Goal: Check status: Check status

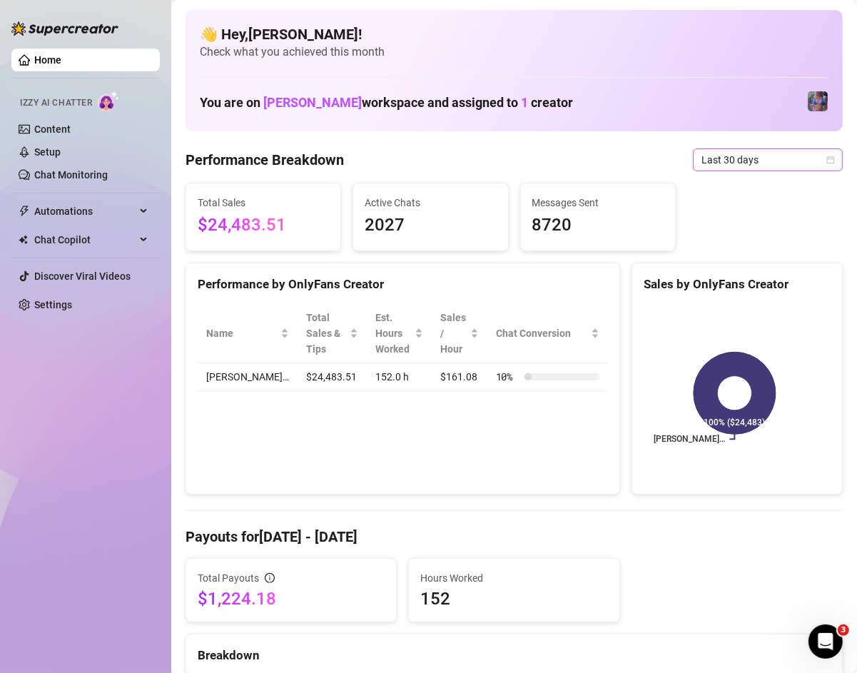
click at [738, 168] on span "Last 30 days" at bounding box center [767, 159] width 133 height 21
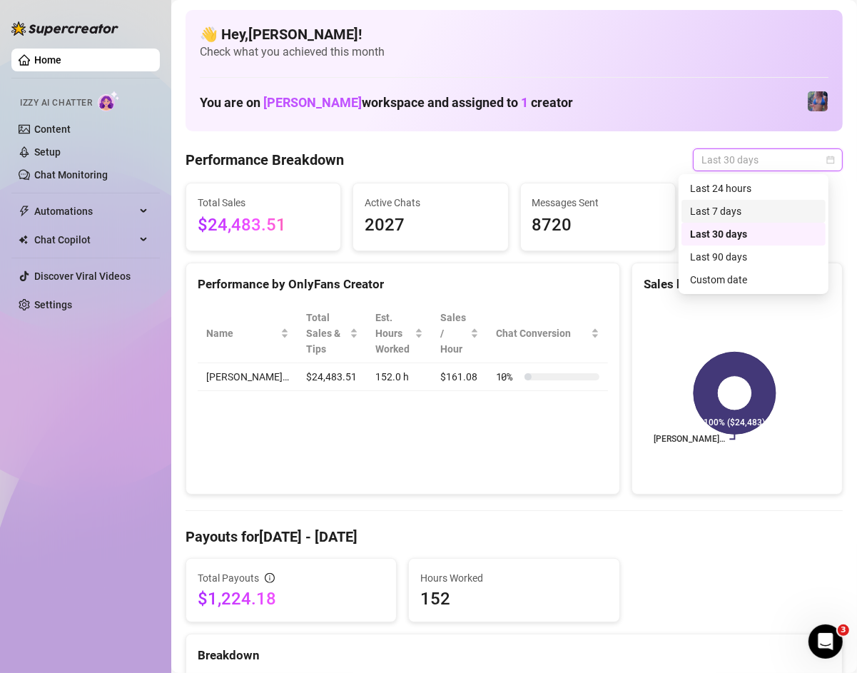
click at [746, 206] on div "Last 7 days" at bounding box center [753, 211] width 127 height 16
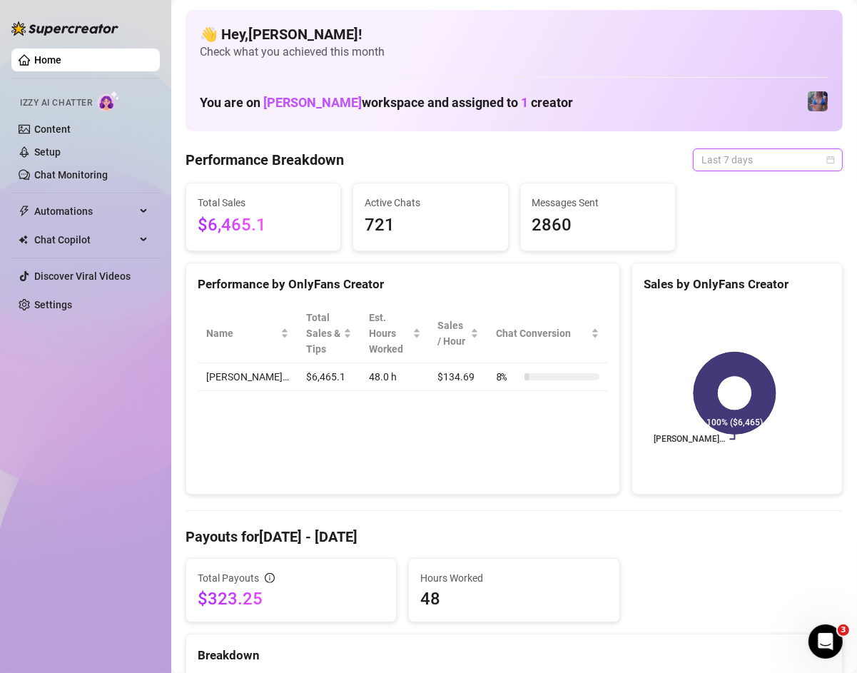
click at [755, 163] on span "Last 7 days" at bounding box center [767, 159] width 133 height 21
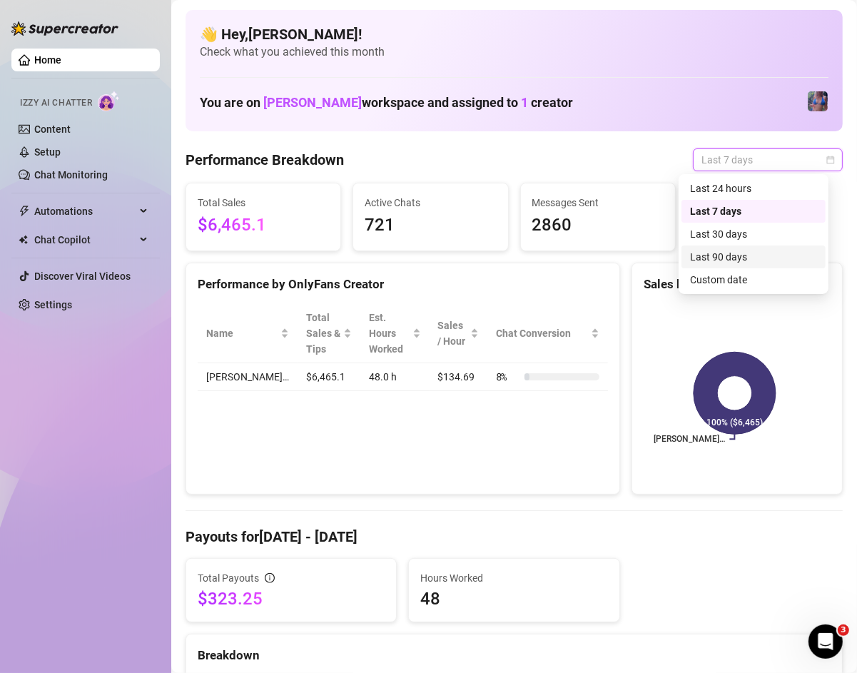
click at [753, 247] on div "Last 90 days" at bounding box center [753, 256] width 144 height 23
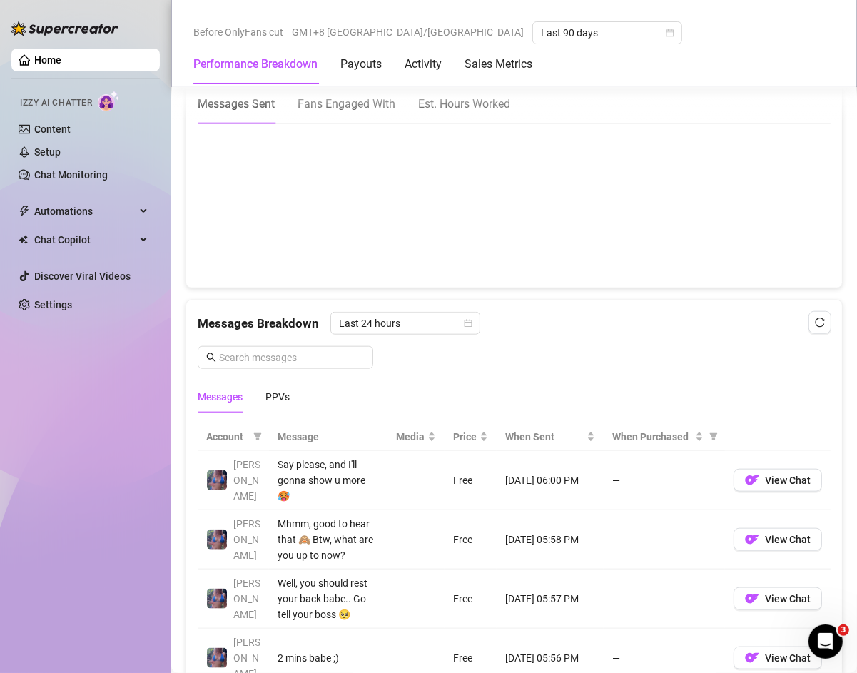
scroll to position [86, 0]
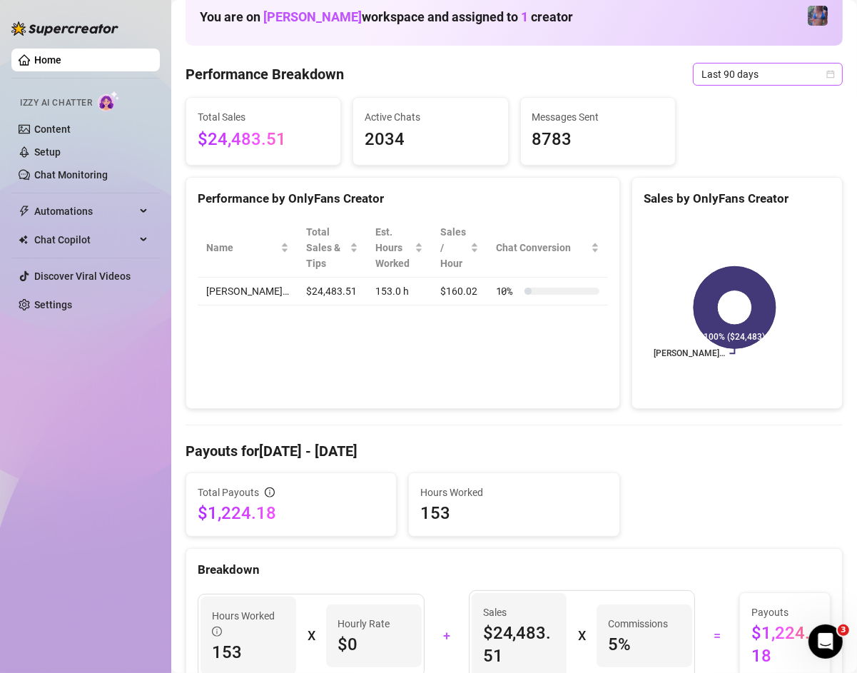
click at [778, 77] on span "Last 90 days" at bounding box center [767, 73] width 133 height 21
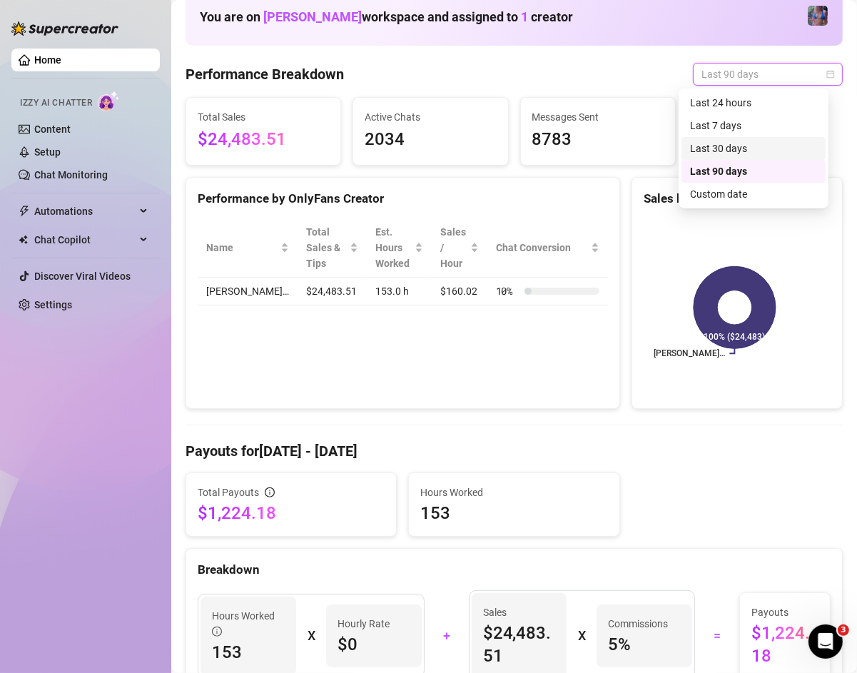
click at [765, 141] on div "Last 30 days" at bounding box center [753, 149] width 127 height 16
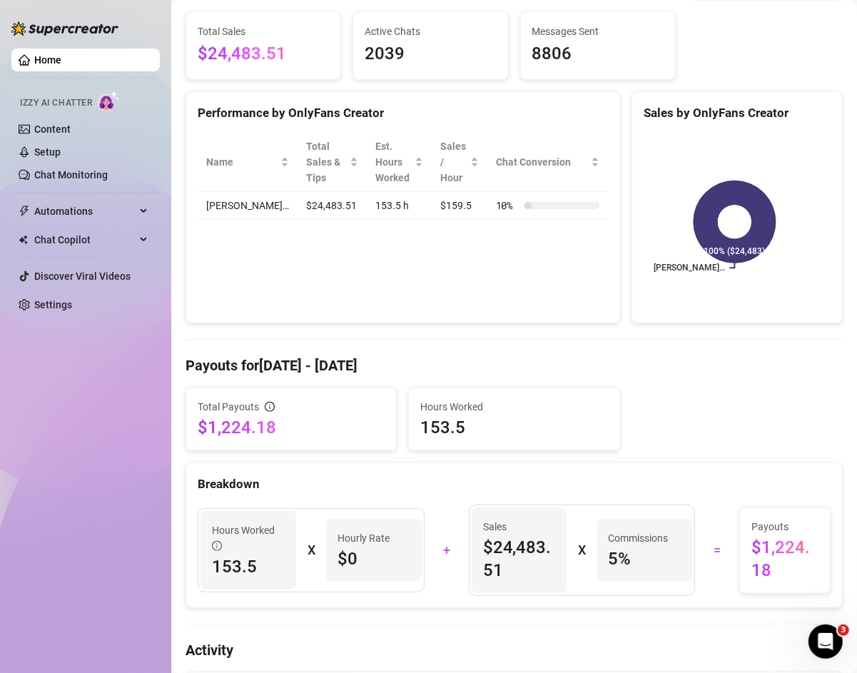
scroll to position [0, 0]
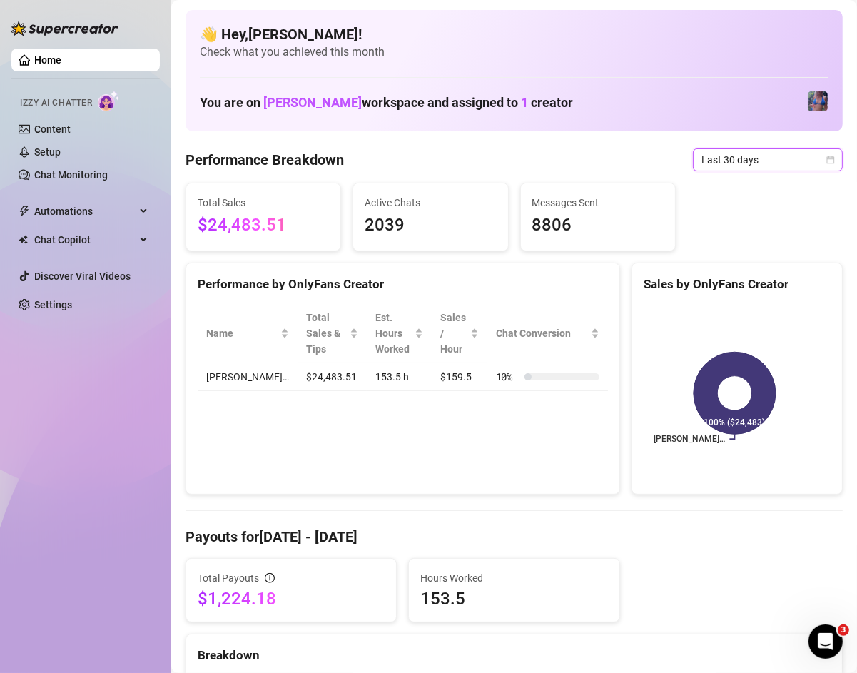
click at [755, 155] on span "Last 30 days" at bounding box center [767, 159] width 133 height 21
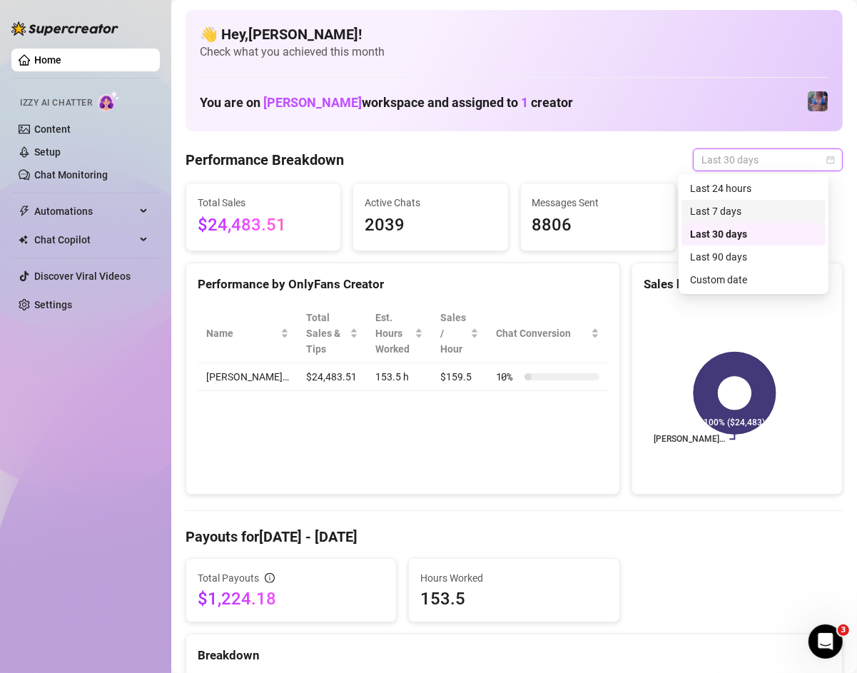
click at [743, 214] on div "Last 7 days" at bounding box center [753, 211] width 127 height 16
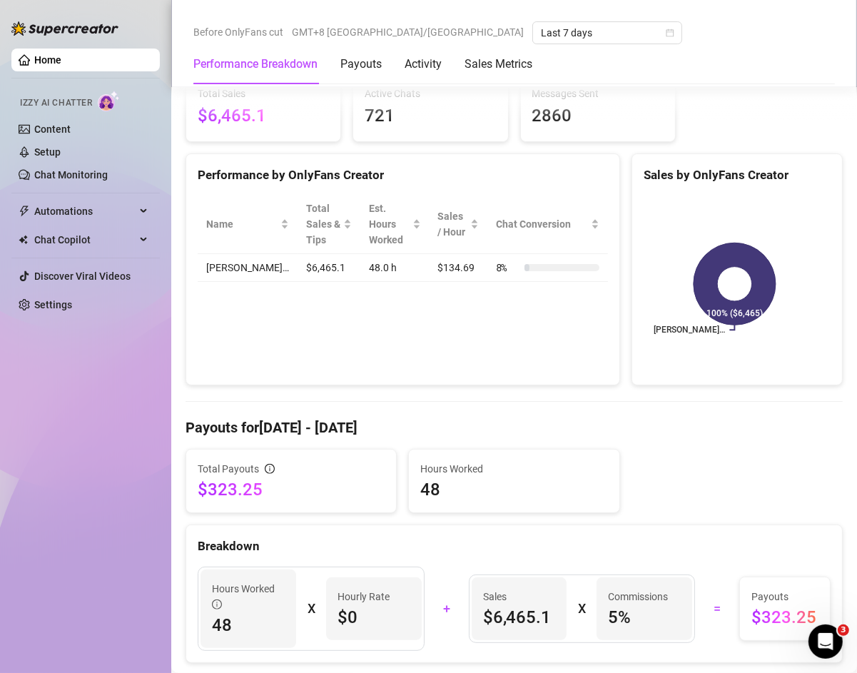
scroll to position [86, 0]
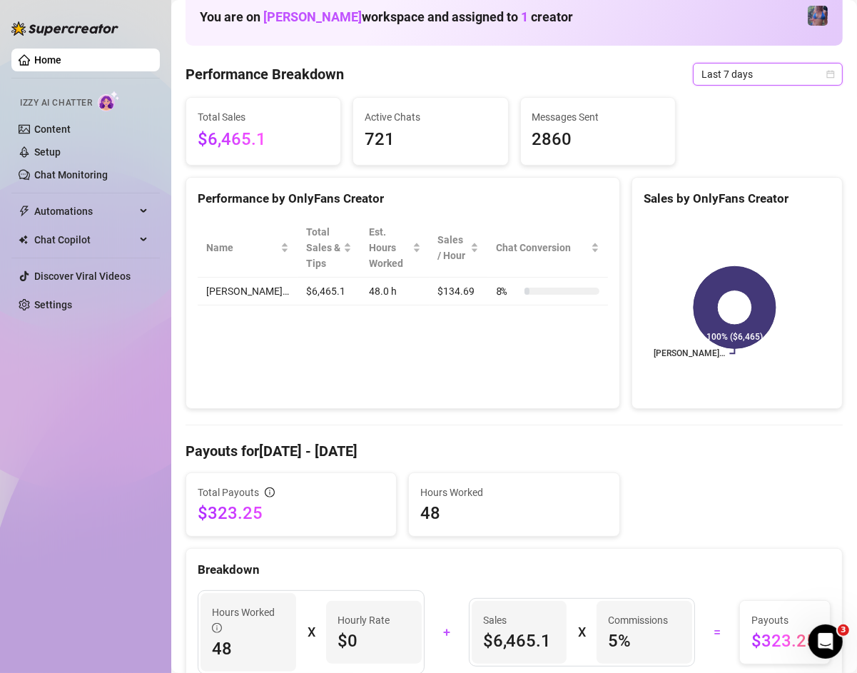
click at [788, 80] on span "Last 7 days" at bounding box center [767, 73] width 133 height 21
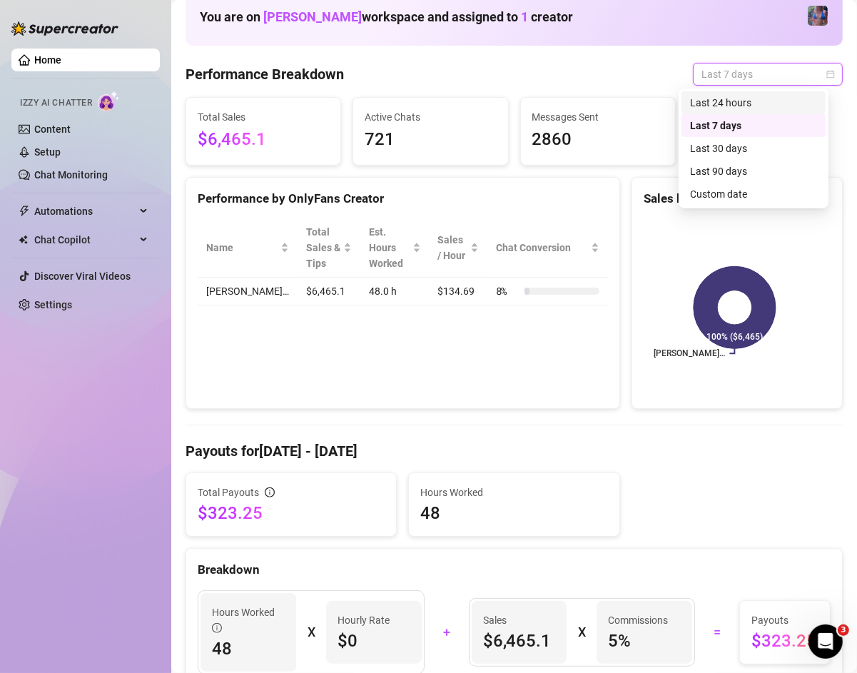
click at [781, 108] on div "Last 24 hours" at bounding box center [753, 103] width 127 height 16
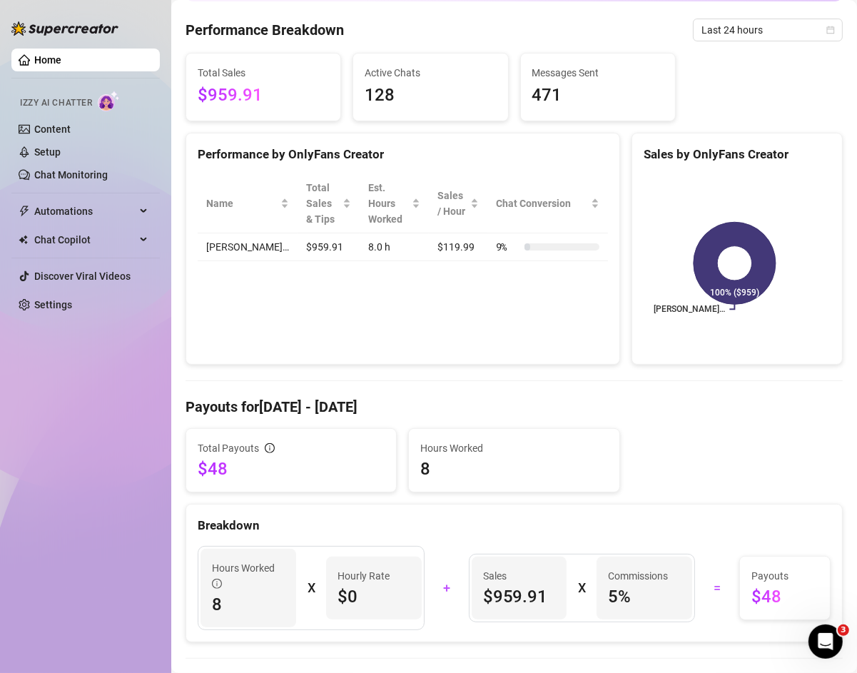
scroll to position [0, 0]
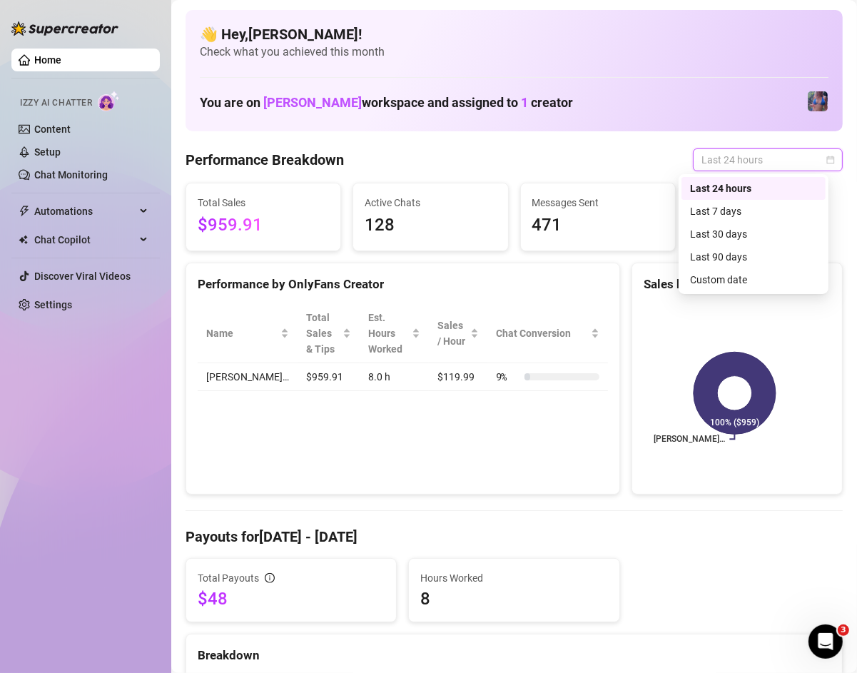
click at [773, 155] on span "Last 24 hours" at bounding box center [767, 159] width 133 height 21
click at [747, 253] on div "Last 90 days" at bounding box center [753, 257] width 127 height 16
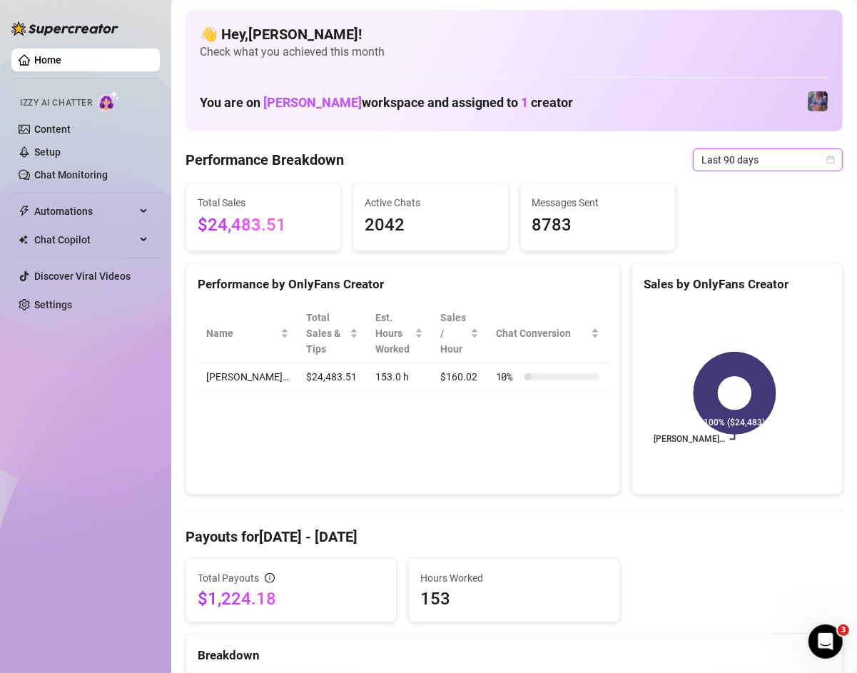
click at [739, 153] on span "Last 90 days" at bounding box center [767, 159] width 133 height 21
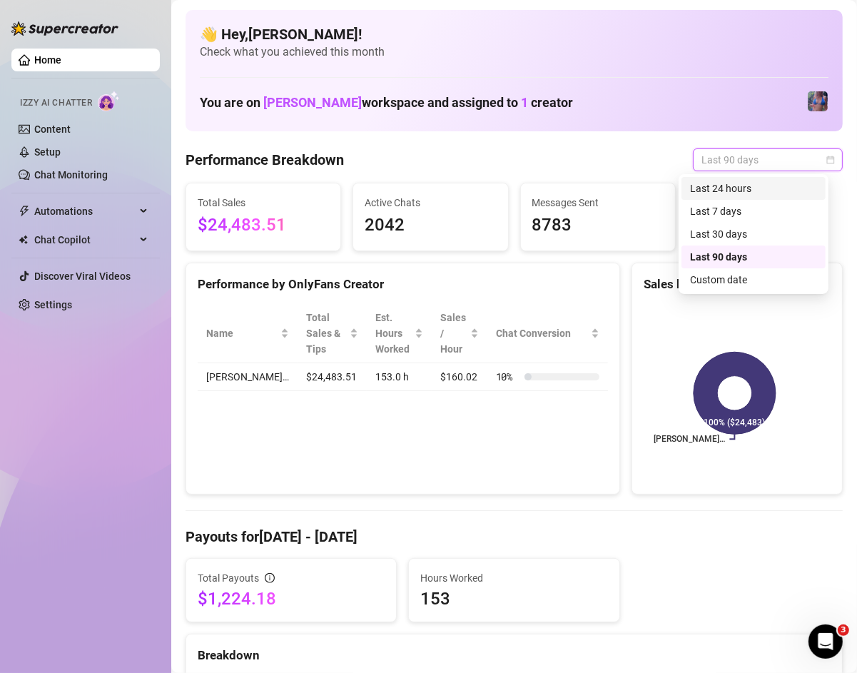
click at [755, 190] on div "Last 24 hours" at bounding box center [753, 188] width 127 height 16
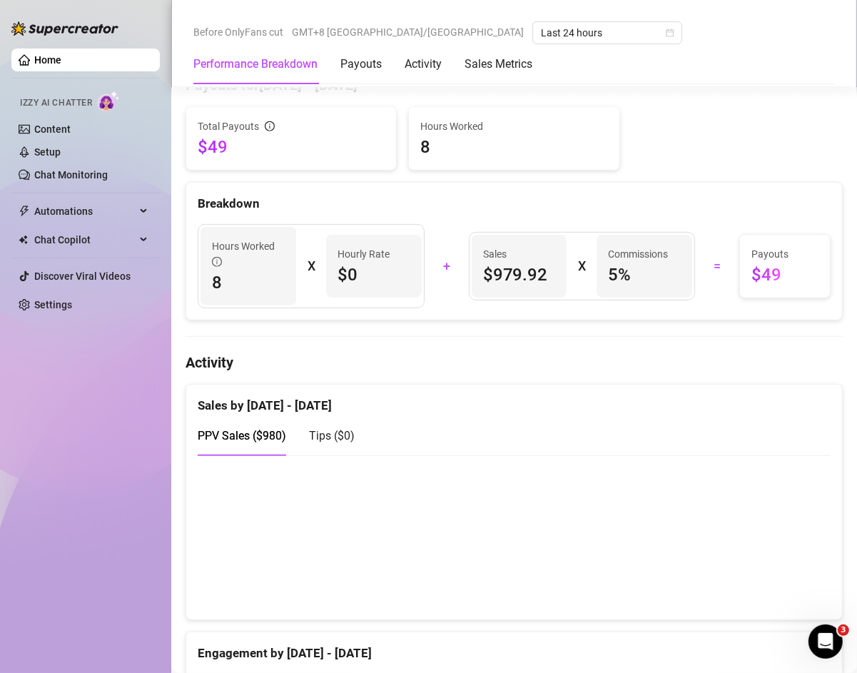
scroll to position [514, 0]
